Goal: Find specific page/section: Find specific page/section

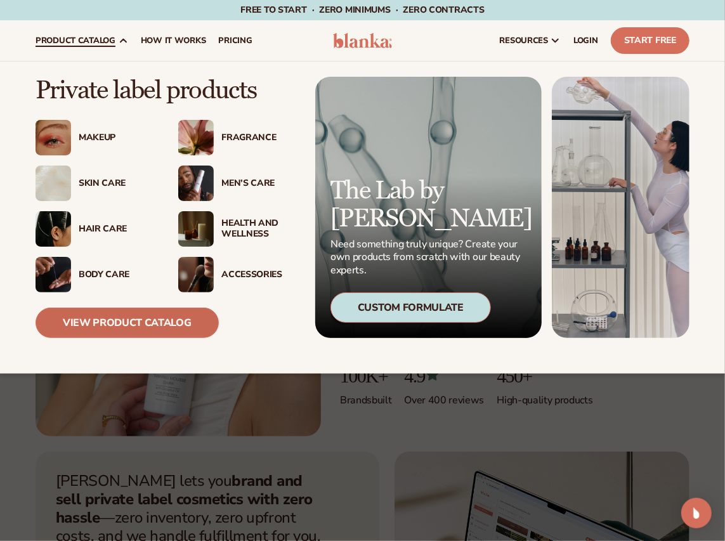
click at [124, 326] on link "View Product Catalog" at bounding box center [127, 323] width 183 height 30
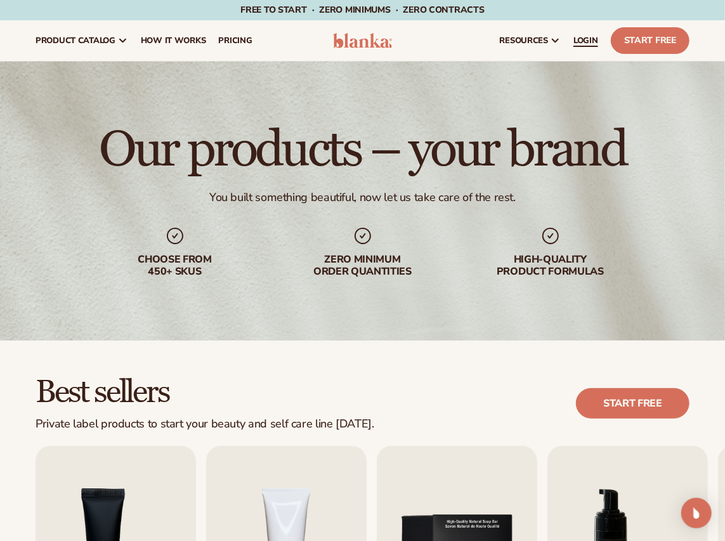
click at [588, 39] on span "LOGIN" at bounding box center [586, 41] width 25 height 10
